Goal: Entertainment & Leisure: Consume media (video, audio)

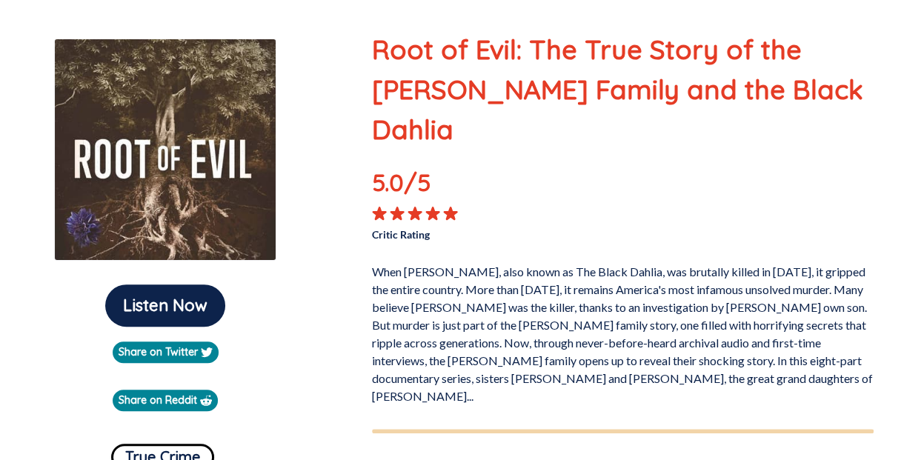
scroll to position [178, 0]
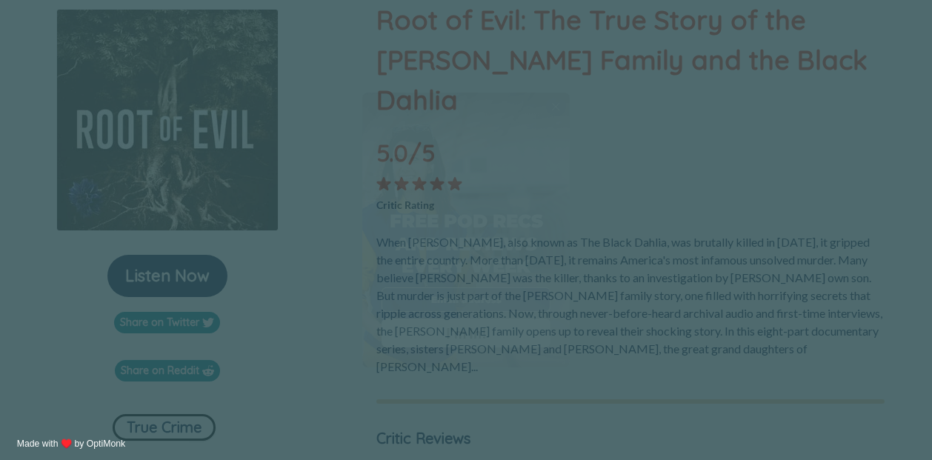
click at [561, 110] on div "X" at bounding box center [555, 106] width 19 height 19
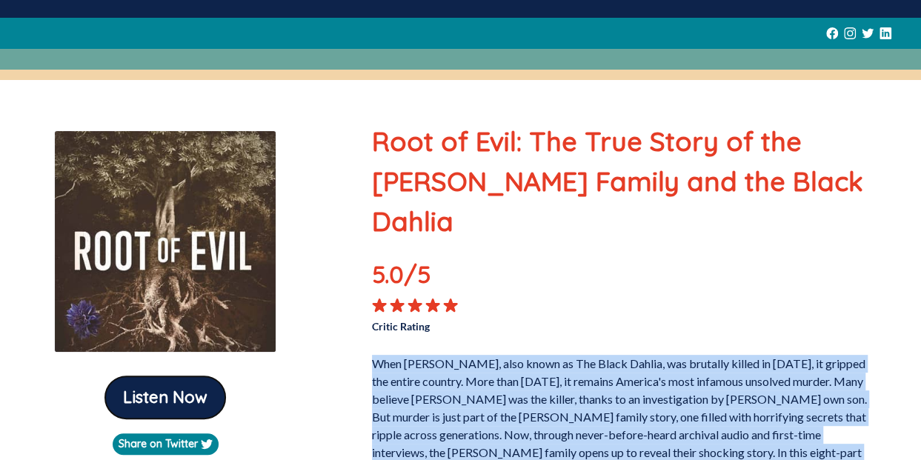
click at [175, 395] on button "Listen Now" at bounding box center [165, 397] width 120 height 42
